Goal: Communication & Community: Answer question/provide support

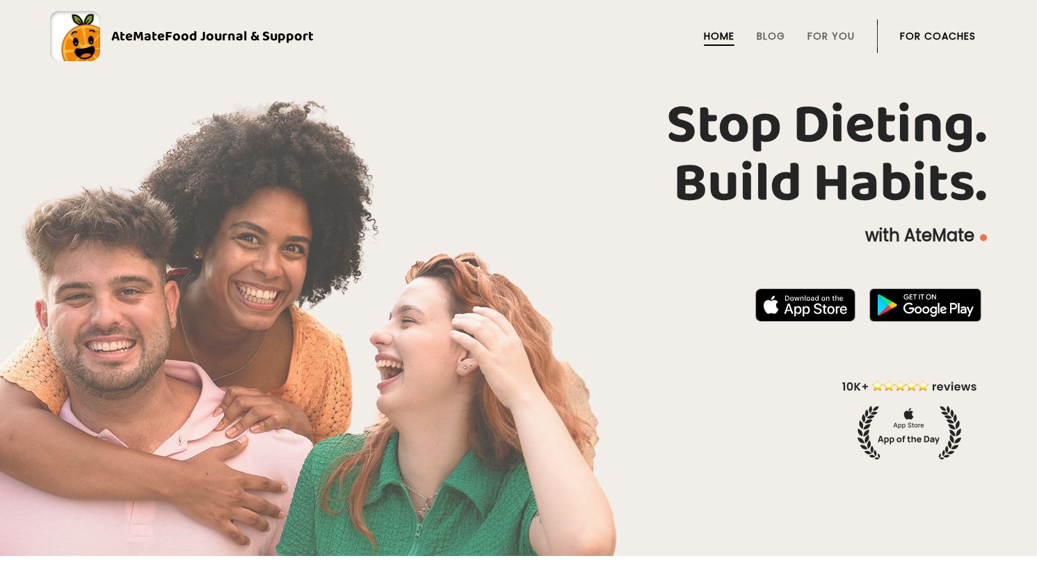
click at [916, 40] on link "For Coaches" at bounding box center [938, 36] width 76 height 11
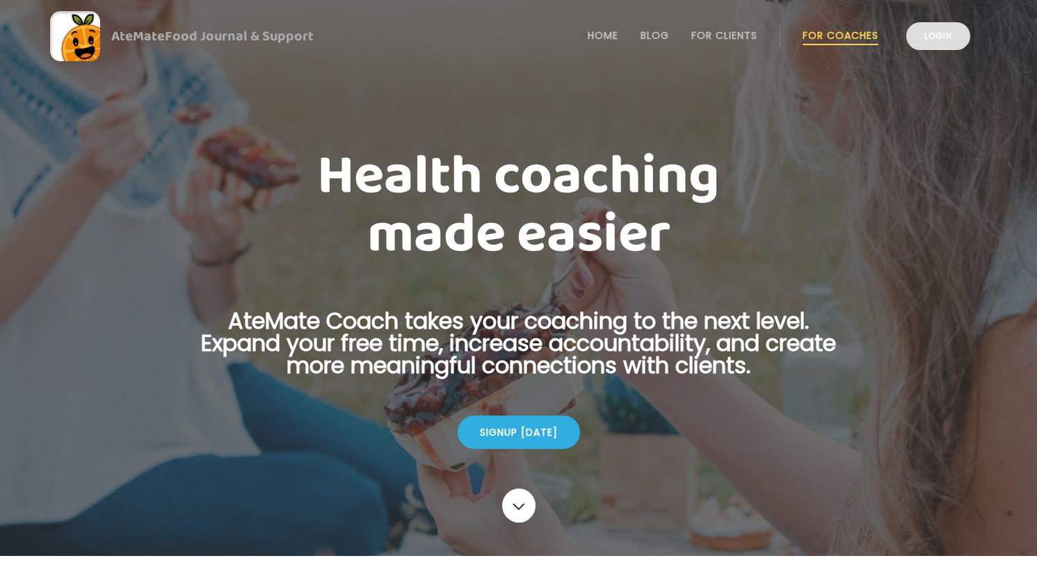
click at [944, 39] on link "Login" at bounding box center [938, 36] width 64 height 28
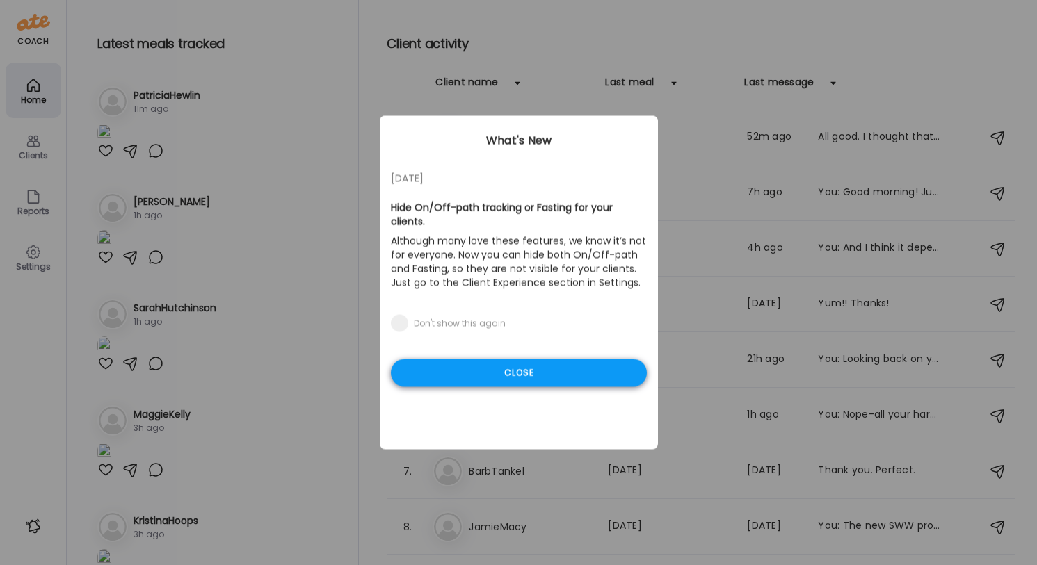
click at [480, 381] on div "Close" at bounding box center [519, 373] width 256 height 28
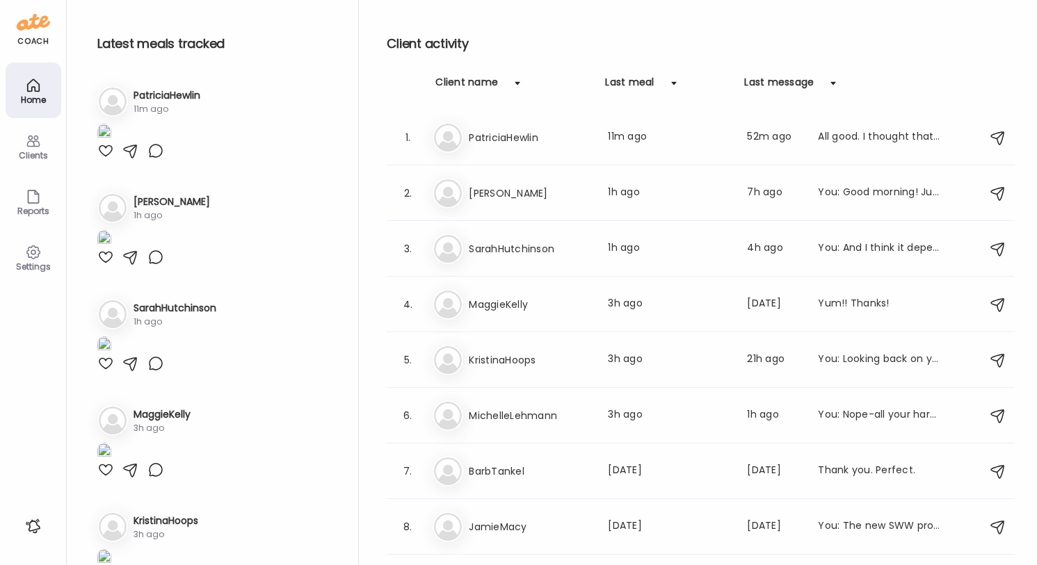
click at [111, 143] on img at bounding box center [104, 133] width 14 height 19
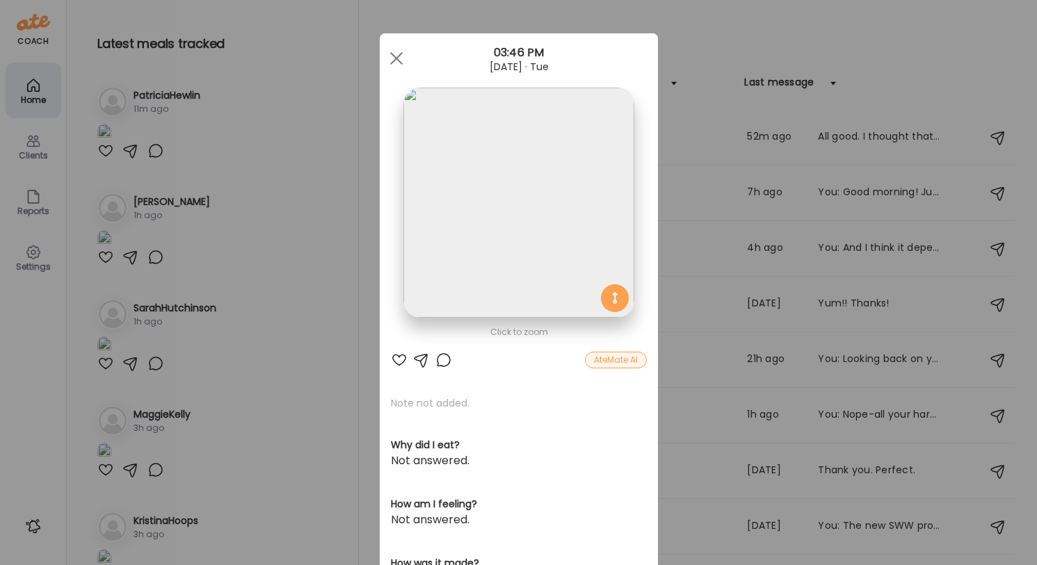
click at [401, 359] on div at bounding box center [399, 360] width 17 height 17
click at [394, 50] on div at bounding box center [396, 58] width 28 height 28
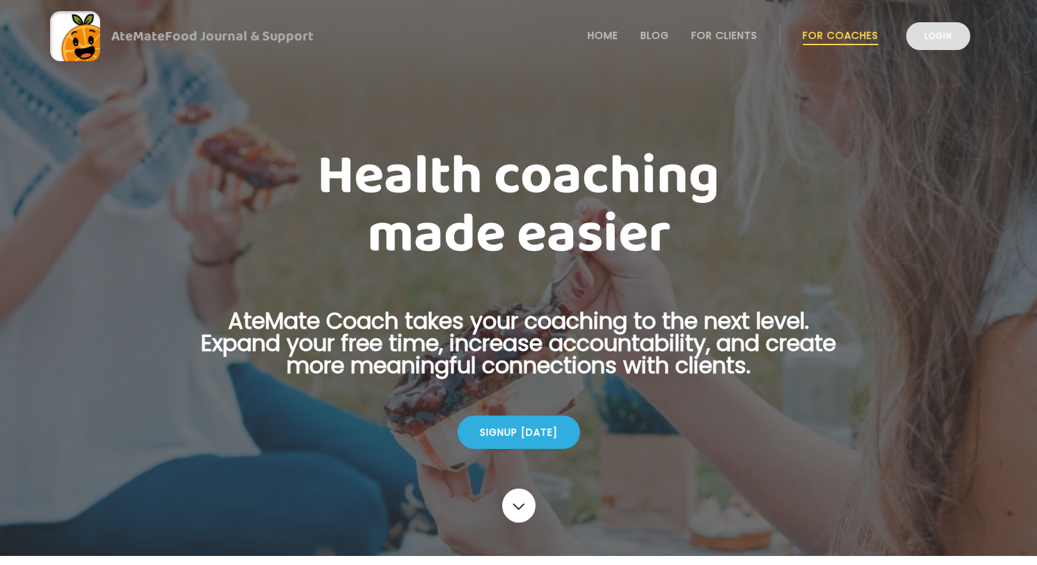
click at [936, 42] on link "Login" at bounding box center [938, 36] width 64 height 28
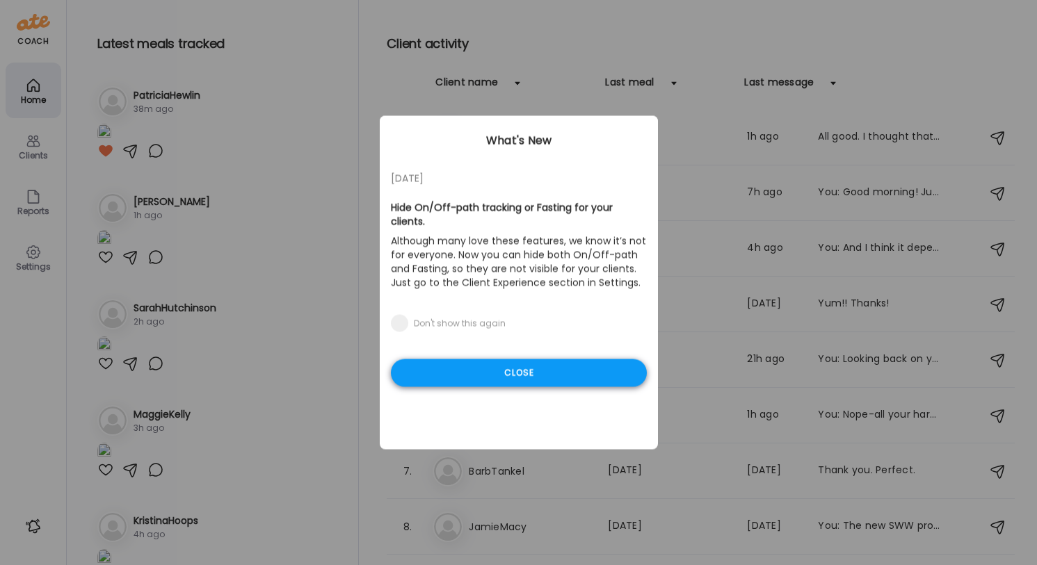
click at [599, 364] on div "Close" at bounding box center [519, 373] width 256 height 28
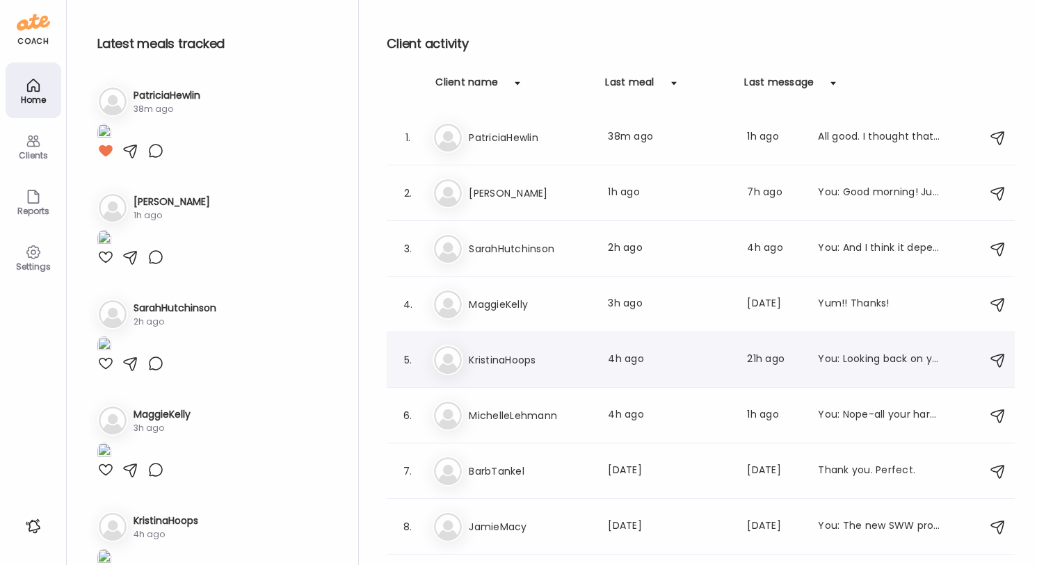
click at [584, 368] on h3 "KristinaHoops" at bounding box center [530, 360] width 122 height 17
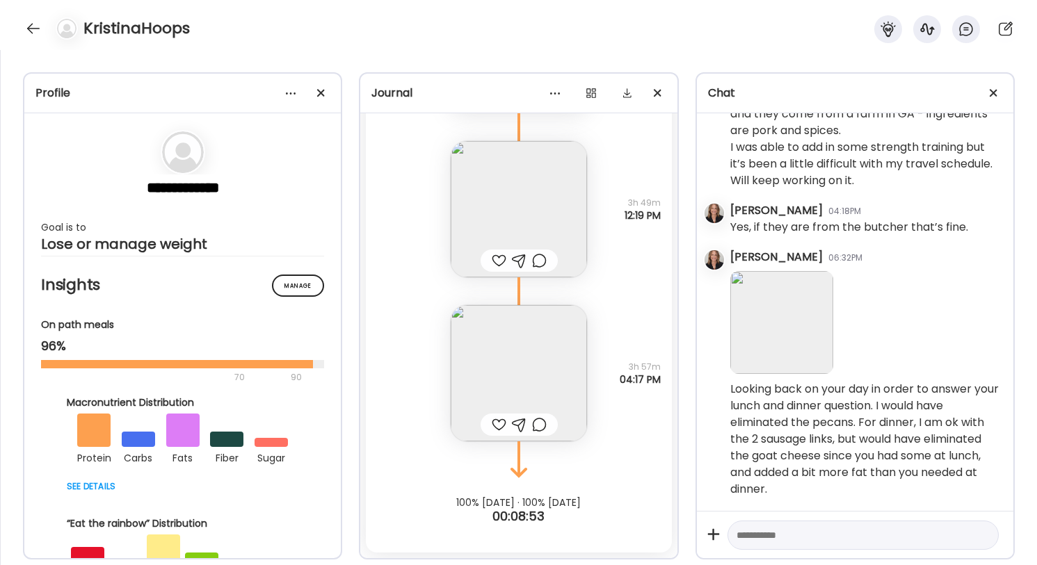
scroll to position [12320, 0]
click at [522, 218] on img at bounding box center [519, 209] width 136 height 136
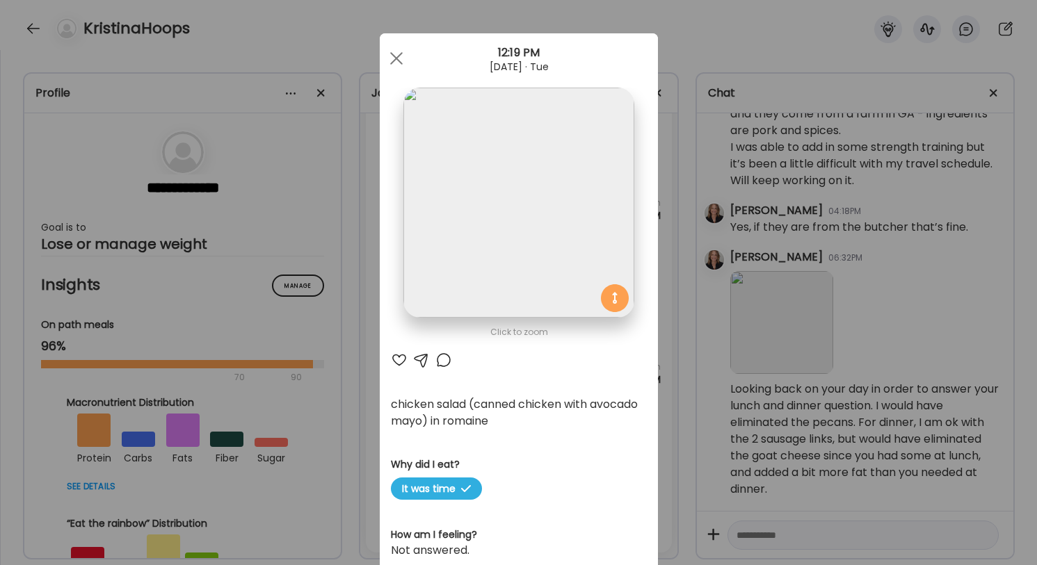
click at [522, 218] on img at bounding box center [518, 203] width 230 height 230
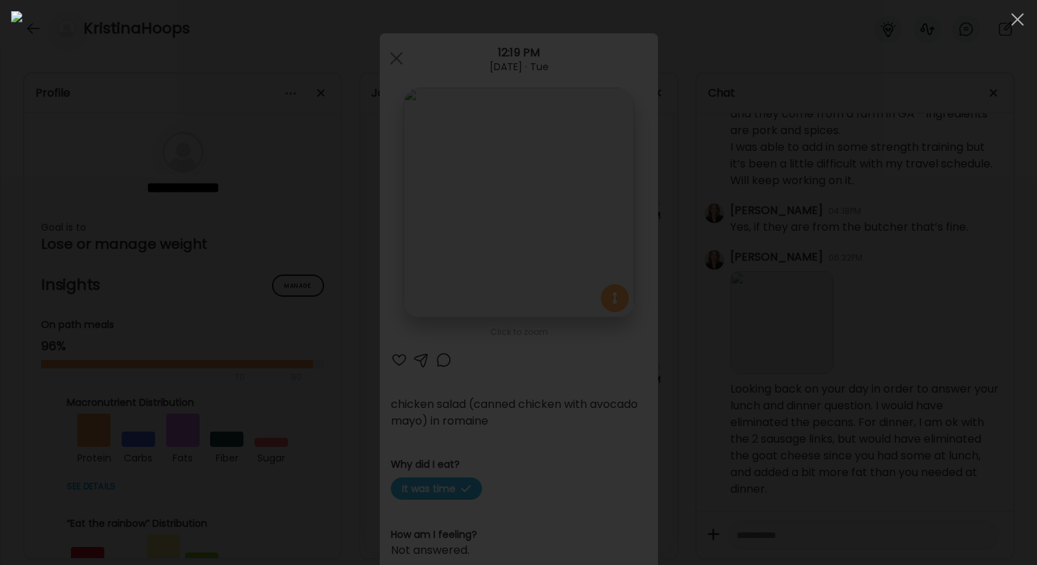
click at [969, 98] on div at bounding box center [518, 282] width 1014 height 543
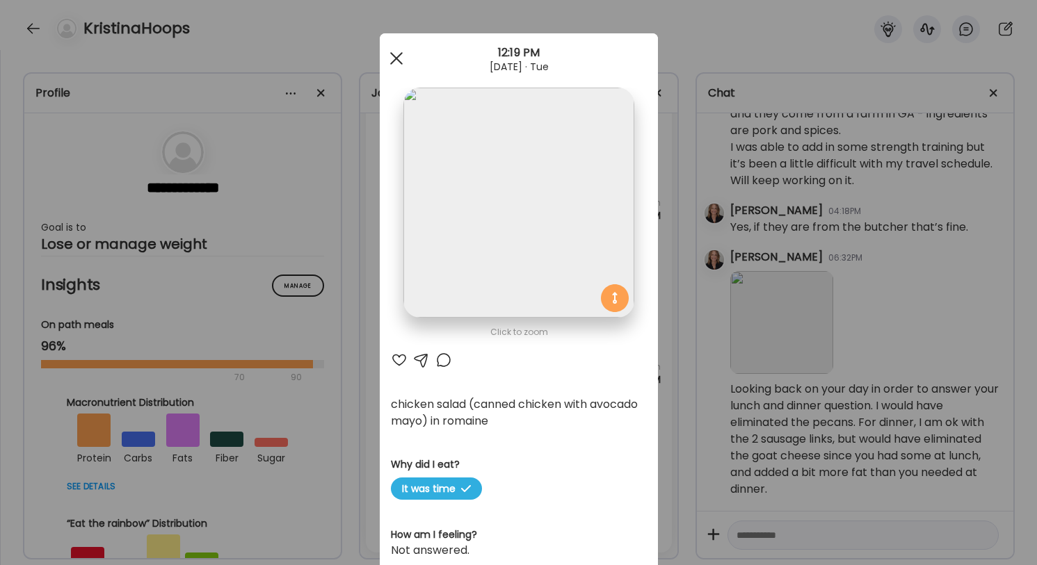
click at [396, 54] on div at bounding box center [396, 58] width 28 height 28
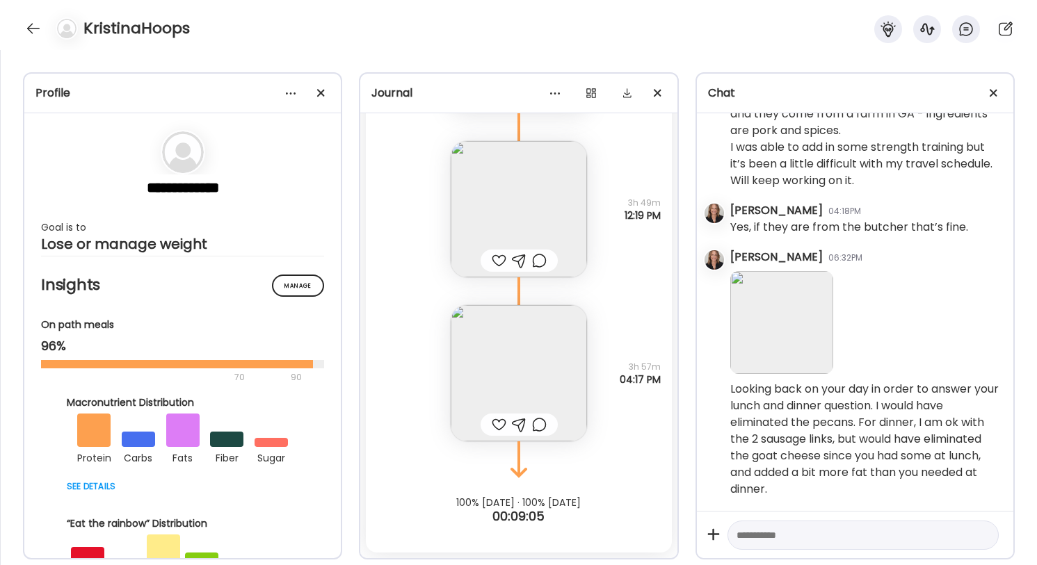
click at [518, 375] on img at bounding box center [519, 373] width 136 height 136
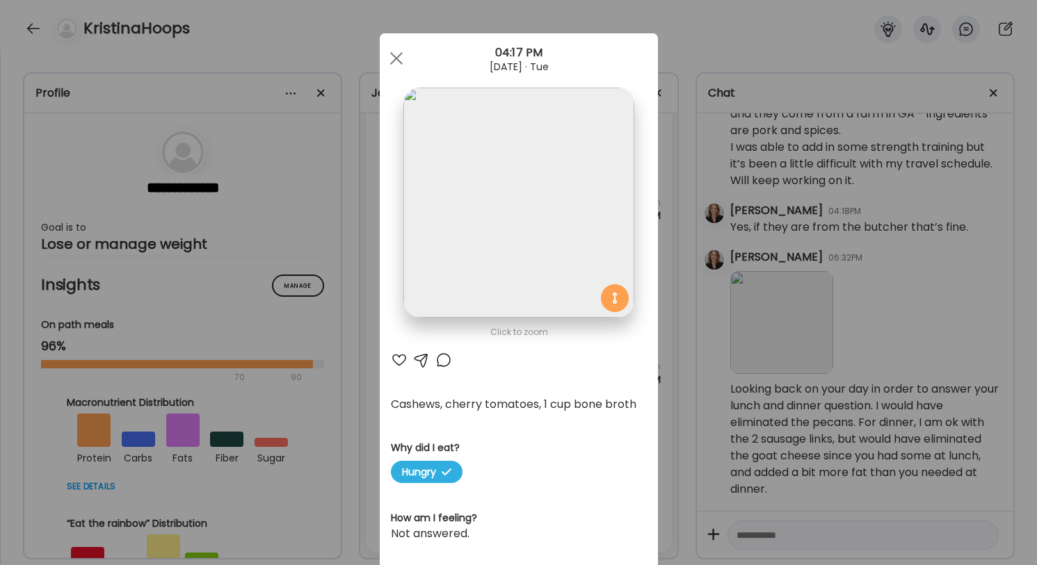
click at [398, 357] on div at bounding box center [399, 360] width 17 height 17
click at [424, 357] on div at bounding box center [421, 360] width 17 height 17
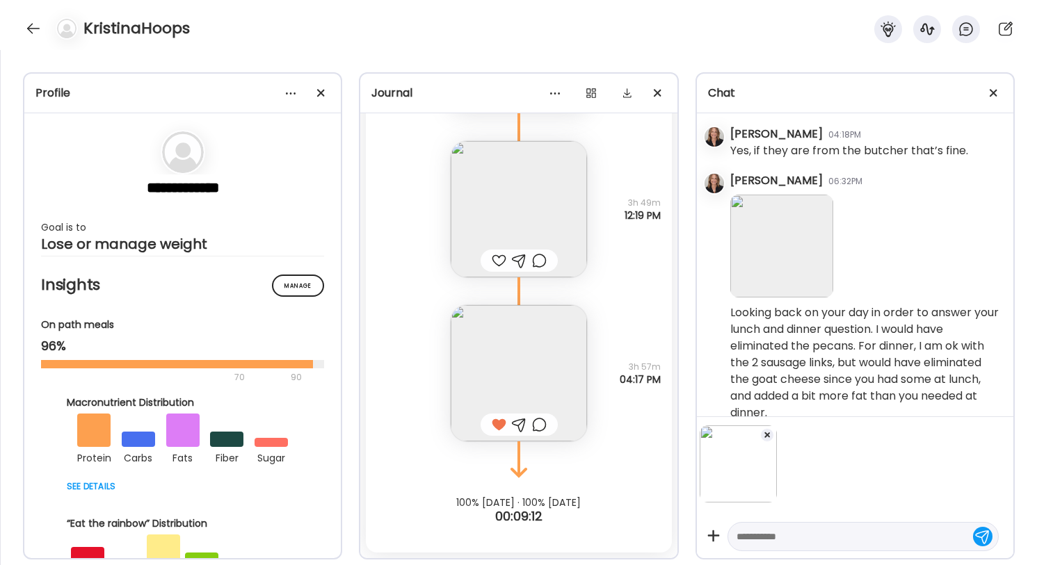
scroll to position [9051, 0]
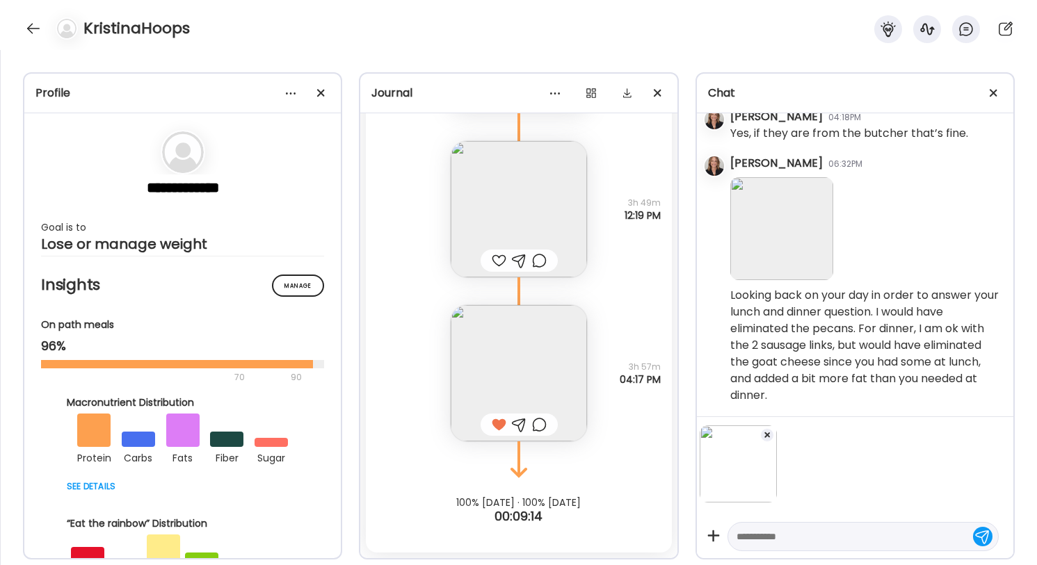
click at [798, 546] on div at bounding box center [862, 536] width 271 height 29
click at [800, 541] on textarea at bounding box center [850, 536] width 228 height 17
type textarea "*"
type textarea "**********"
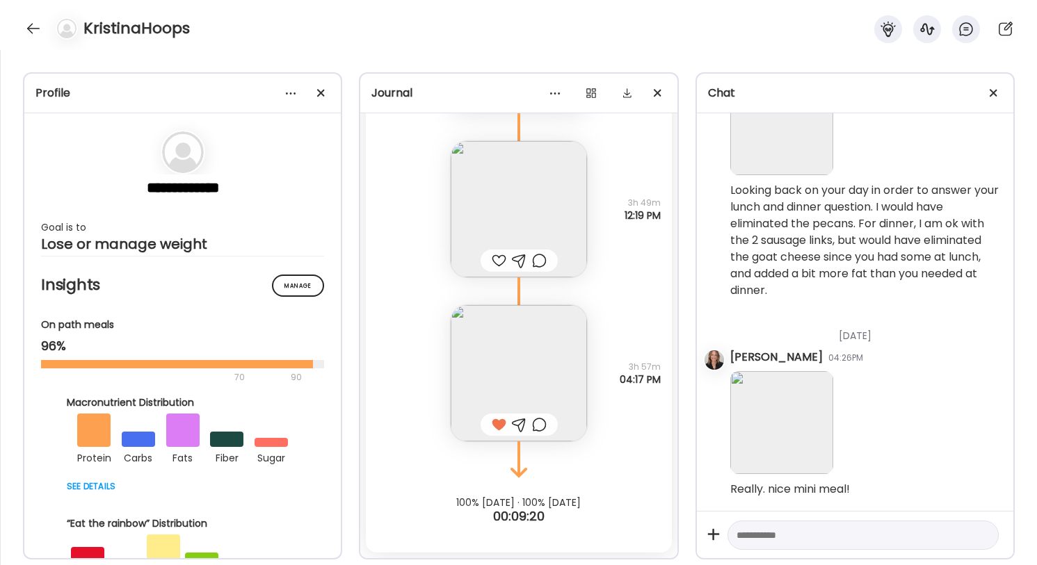
scroll to position [9169, 0]
